Goal: Transaction & Acquisition: Purchase product/service

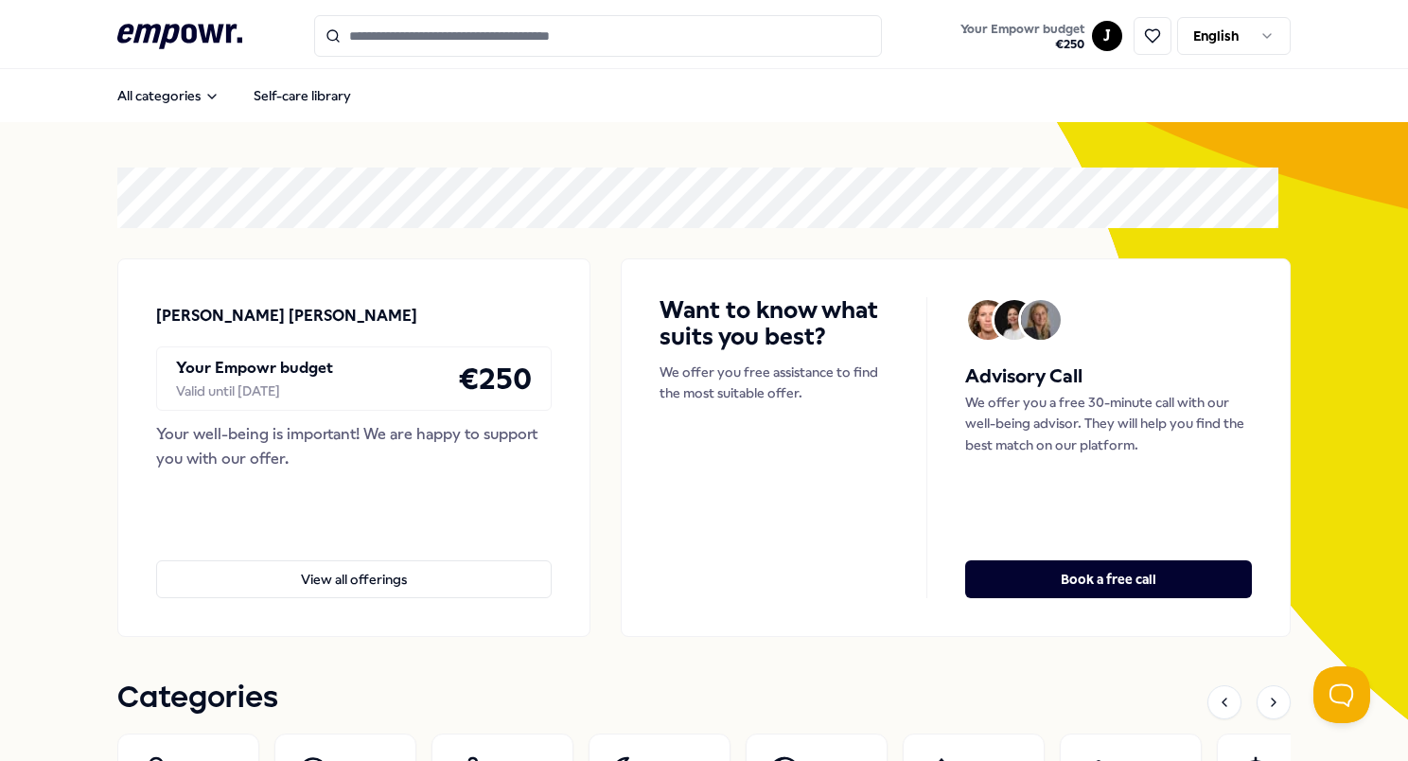
click at [1211, 46] on html ".empowr-logo_svg__cls-1{fill:#03032f} Your Empowr budget € 250 J English All ca…" at bounding box center [704, 380] width 1408 height 761
click at [1230, 118] on nav "All categories Self-care library" at bounding box center [704, 95] width 1408 height 53
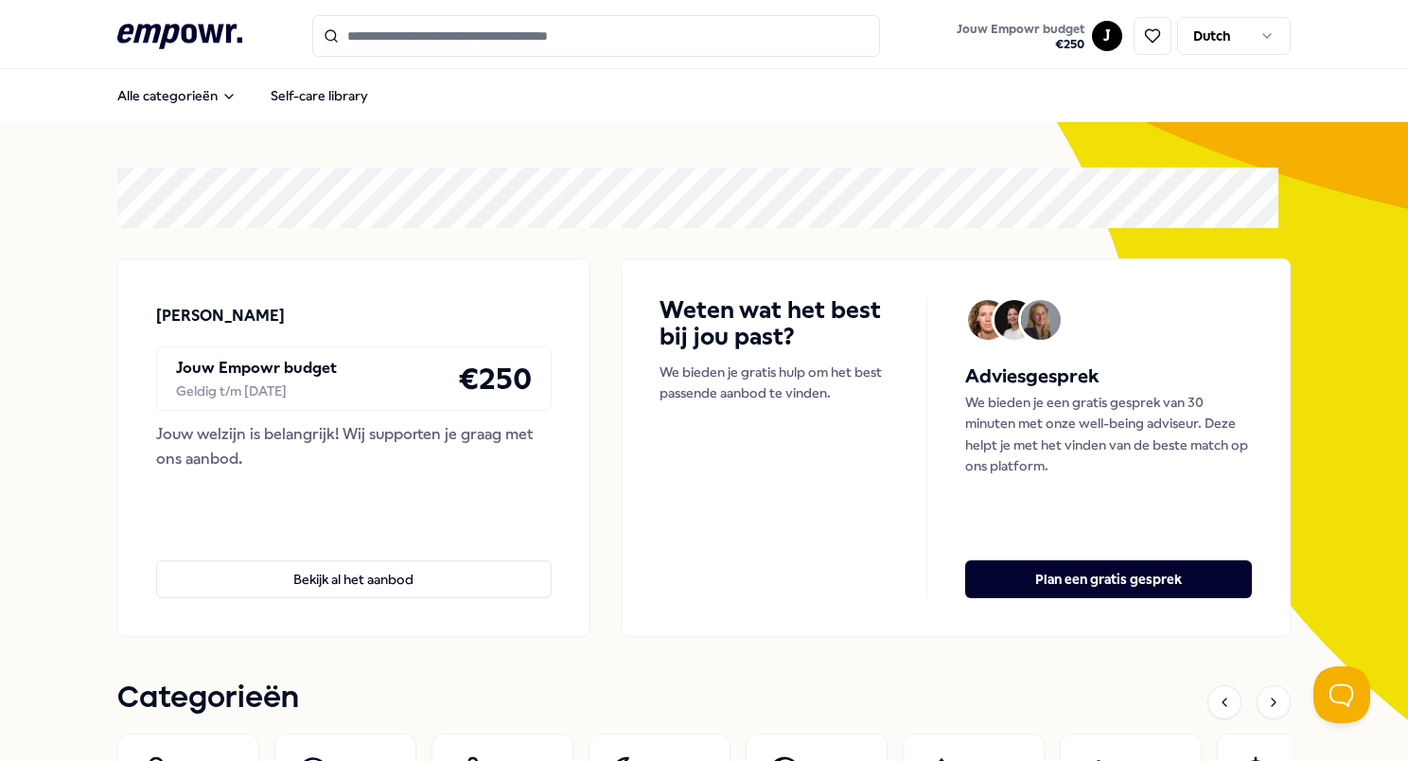
click at [534, 39] on input "Search for products, categories or subcategories" at bounding box center [596, 36] width 568 height 42
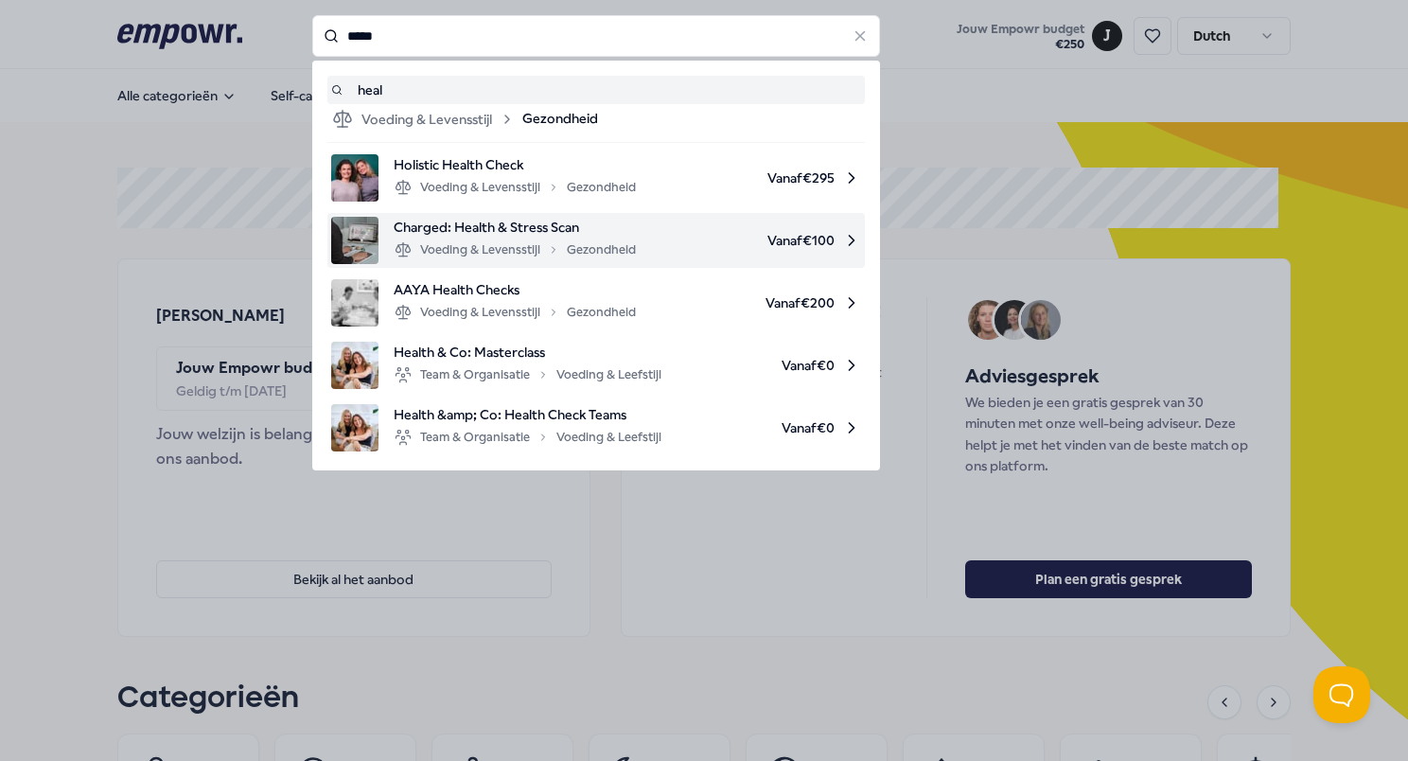
click at [549, 228] on span "Charged: Health & Stress Scan" at bounding box center [515, 227] width 242 height 21
type input "****"
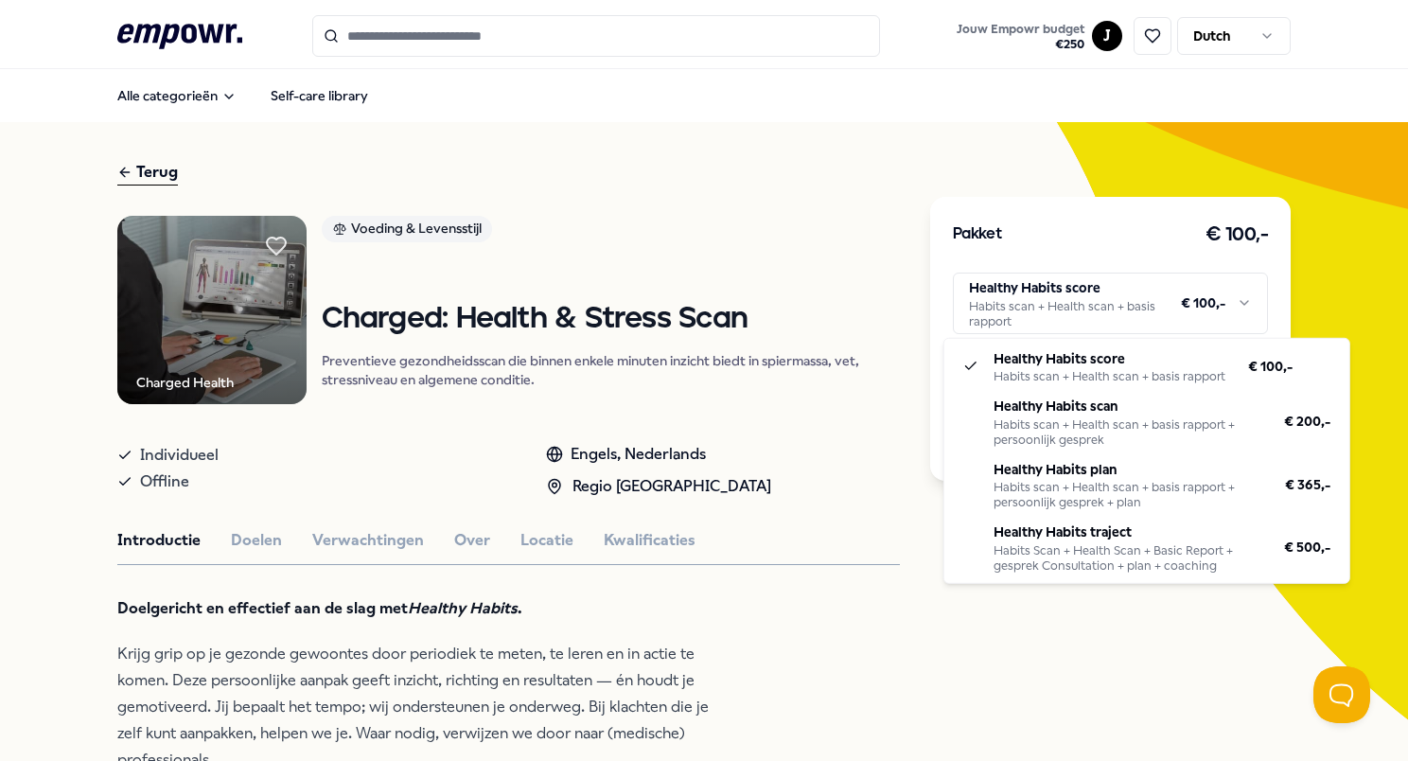
click at [1029, 318] on html ".empowr-logo_svg__cls-1{fill:#03032f} Jouw Empowr budget € 250 J Dutch Alle cat…" at bounding box center [704, 380] width 1408 height 761
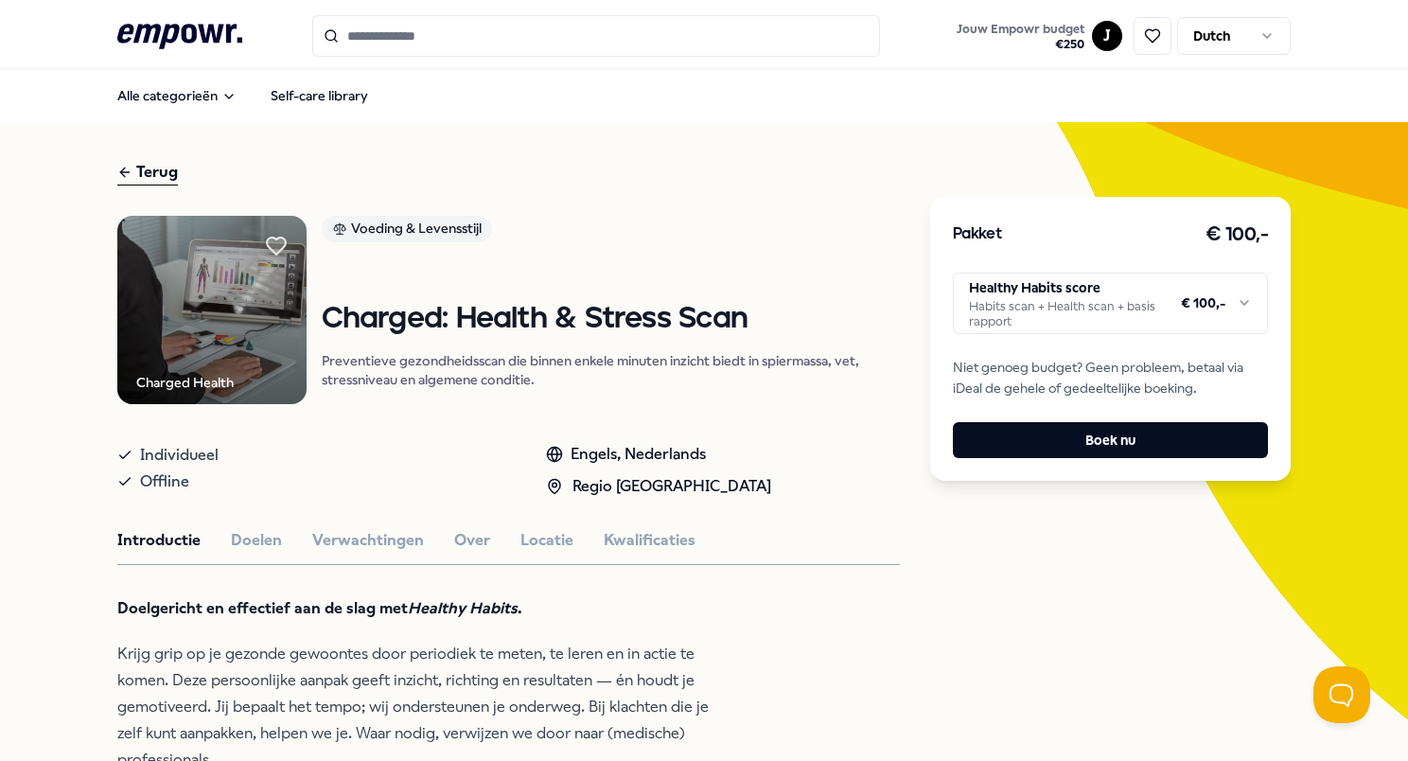
click at [892, 458] on html ".empowr-logo_svg__cls-1{fill:#03032f} Jouw Empowr budget € 250 J Dutch Alle cat…" at bounding box center [704, 380] width 1408 height 761
click at [153, 706] on p "Krijg grip op je gezonde gewoontes door periodiek te meten, te leren en in acti…" at bounding box center [424, 707] width 615 height 132
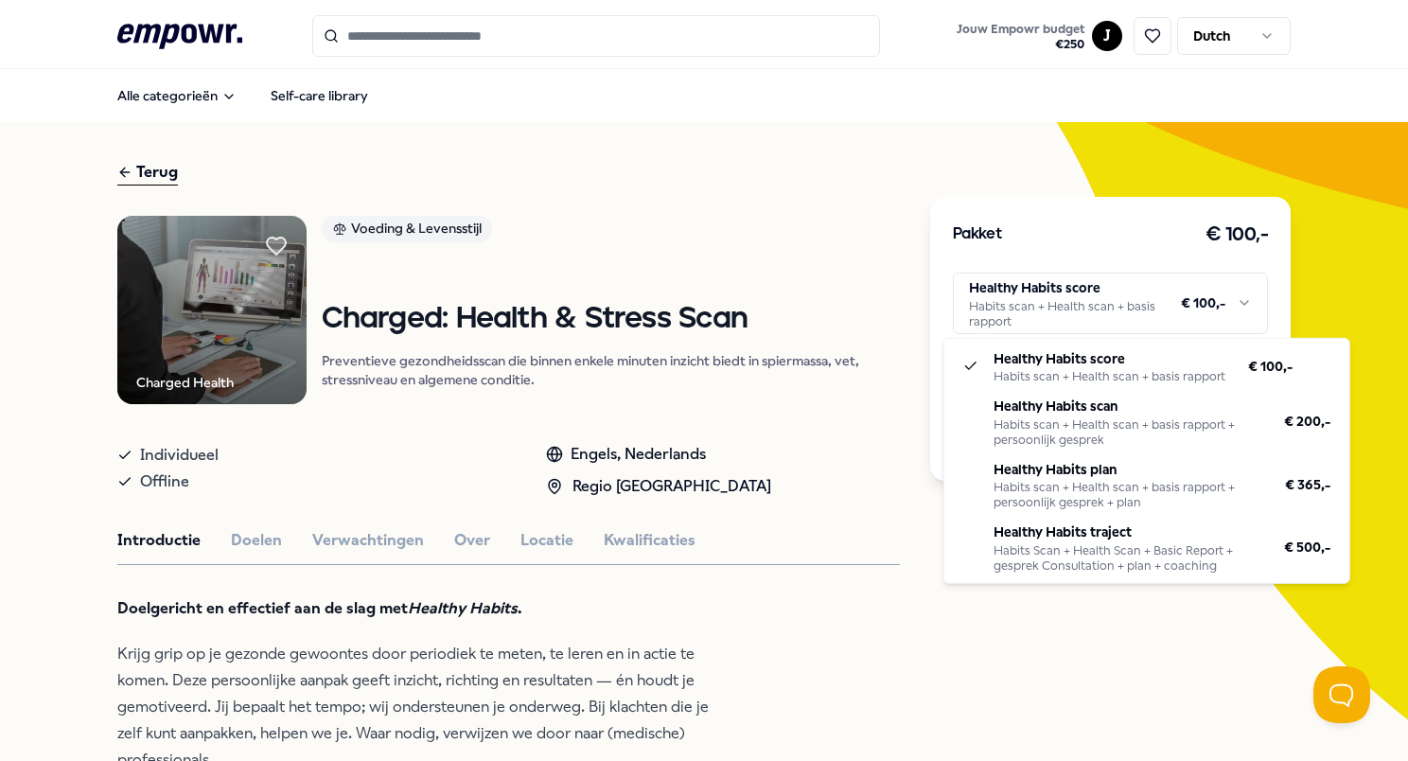
click at [1097, 291] on html ".empowr-logo_svg__cls-1{fill:#03032f} Jouw Empowr budget € 250 J Dutch Alle cat…" at bounding box center [704, 380] width 1408 height 761
click at [980, 692] on html ".empowr-logo_svg__cls-1{fill:#03032f} Jouw Empowr budget € 250 J Dutch Alle cat…" at bounding box center [704, 380] width 1408 height 761
